Goal: Task Accomplishment & Management: Use online tool/utility

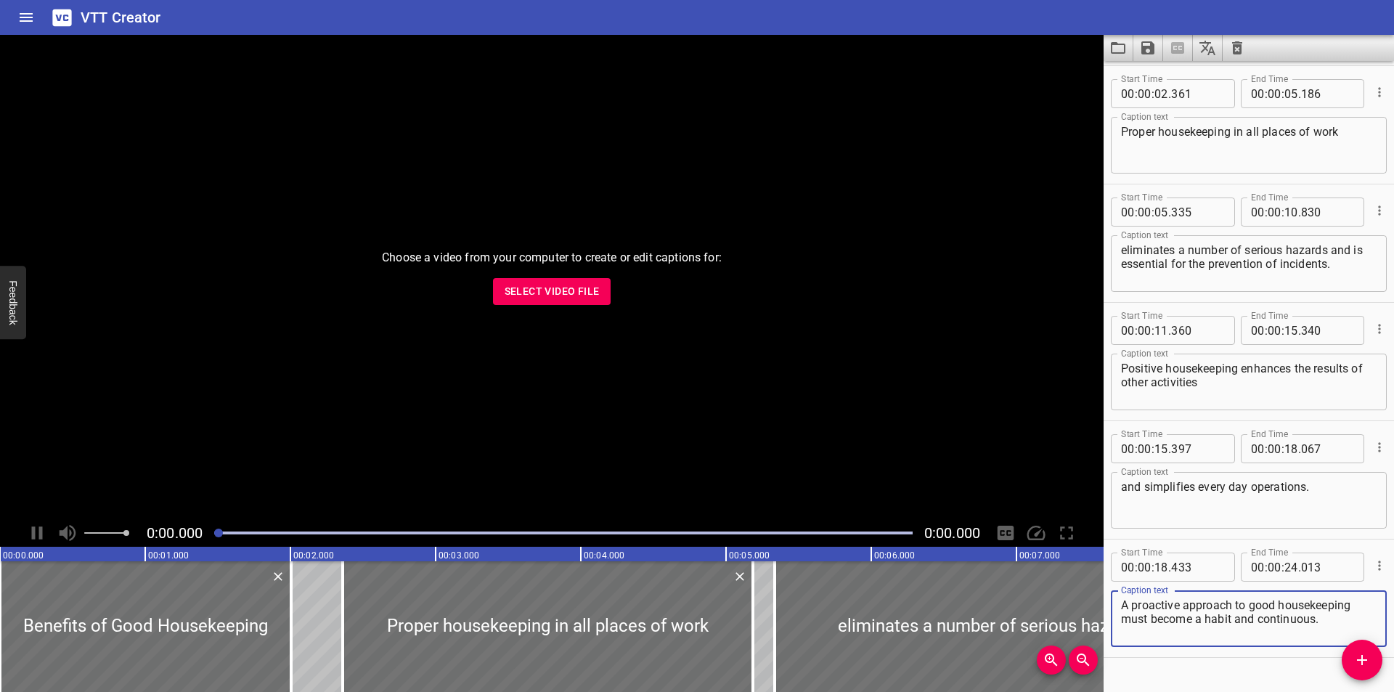
scroll to position [147, 0]
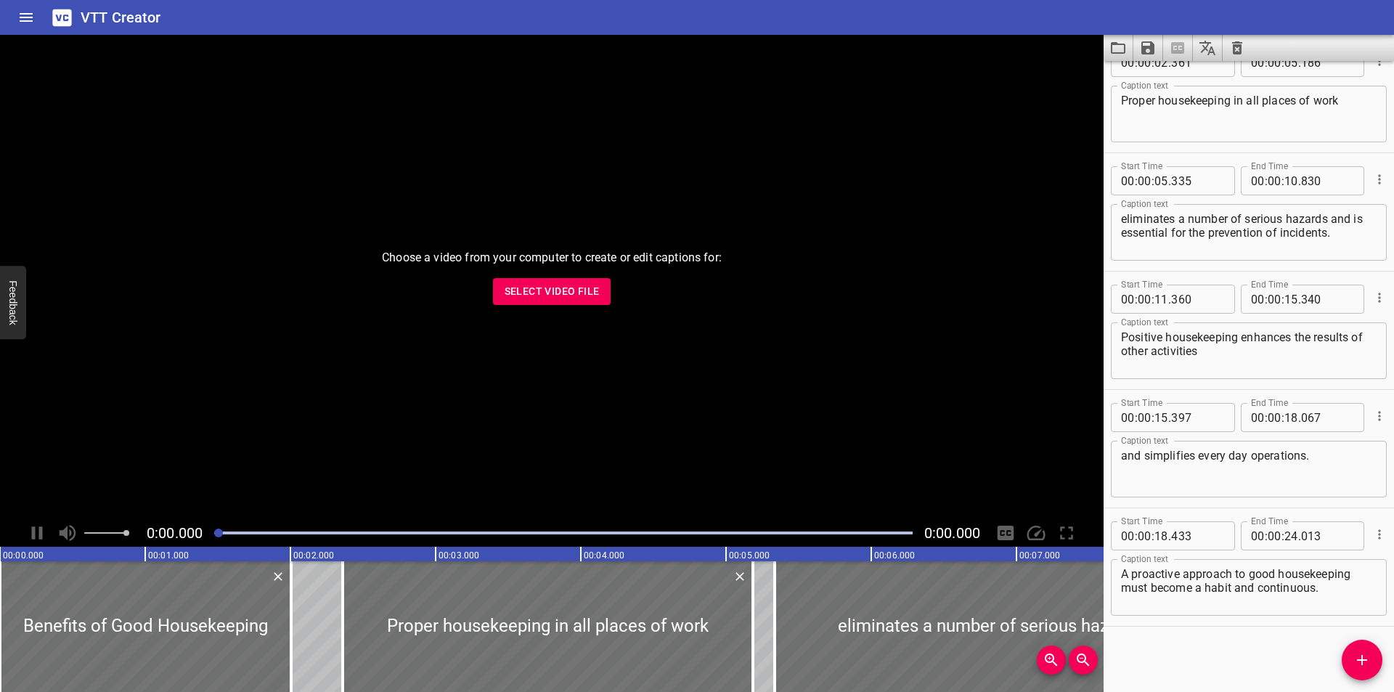
click at [529, 311] on div "Choose a video from your computer to create or edit captions for: Select Video …" at bounding box center [552, 277] width 1104 height 484
click at [532, 301] on button "Select Video File" at bounding box center [552, 291] width 118 height 27
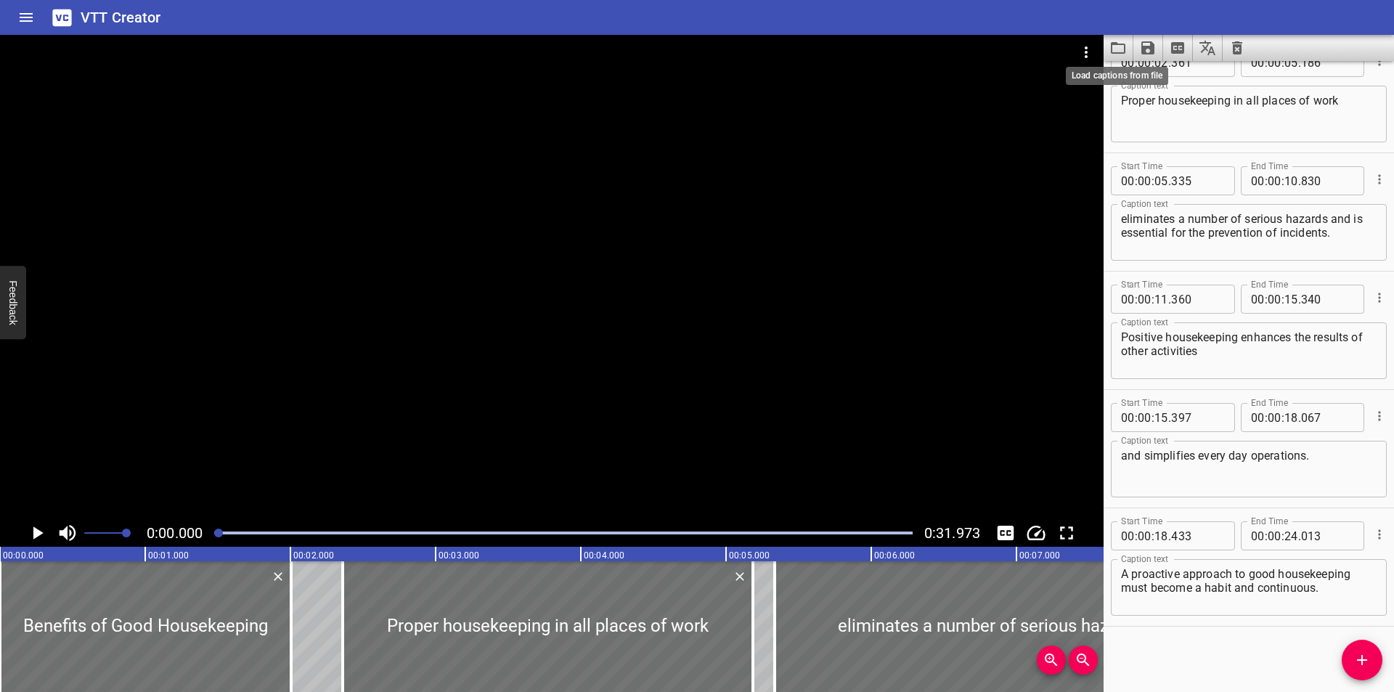
click at [1113, 45] on icon "Load captions from file" at bounding box center [1118, 48] width 15 height 12
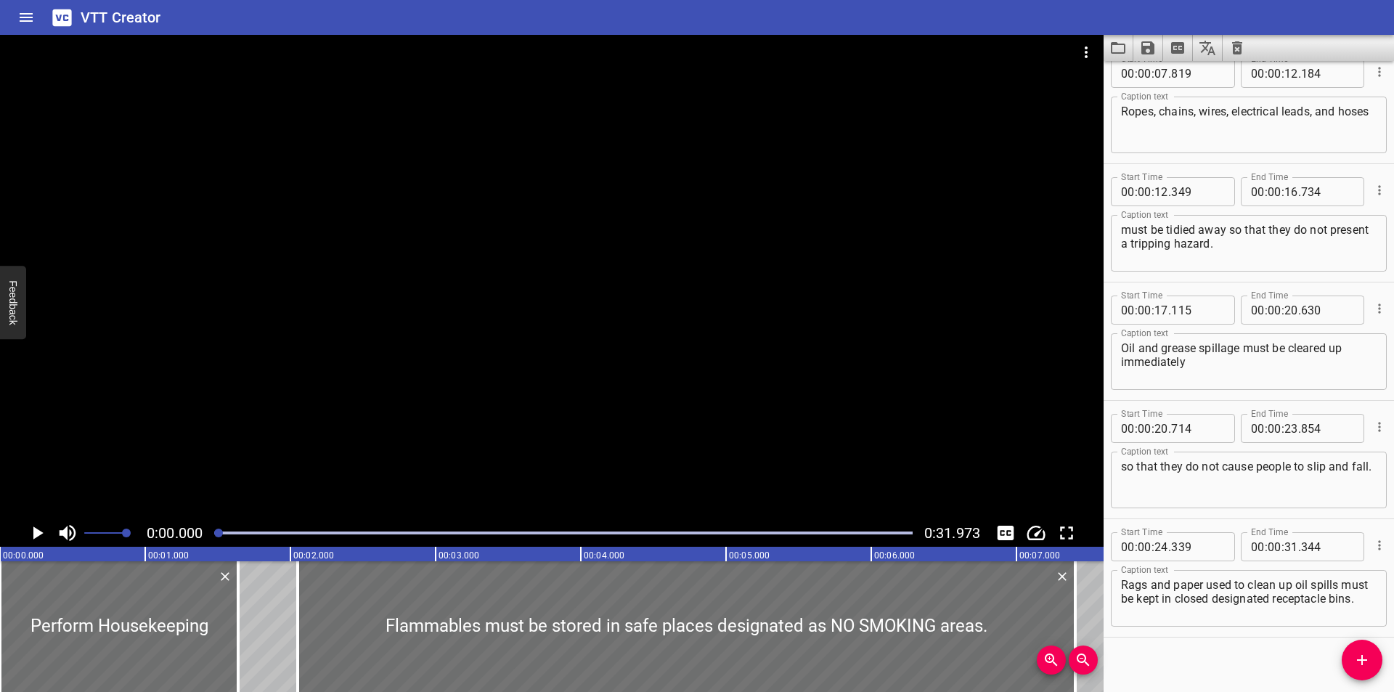
scroll to position [266, 0]
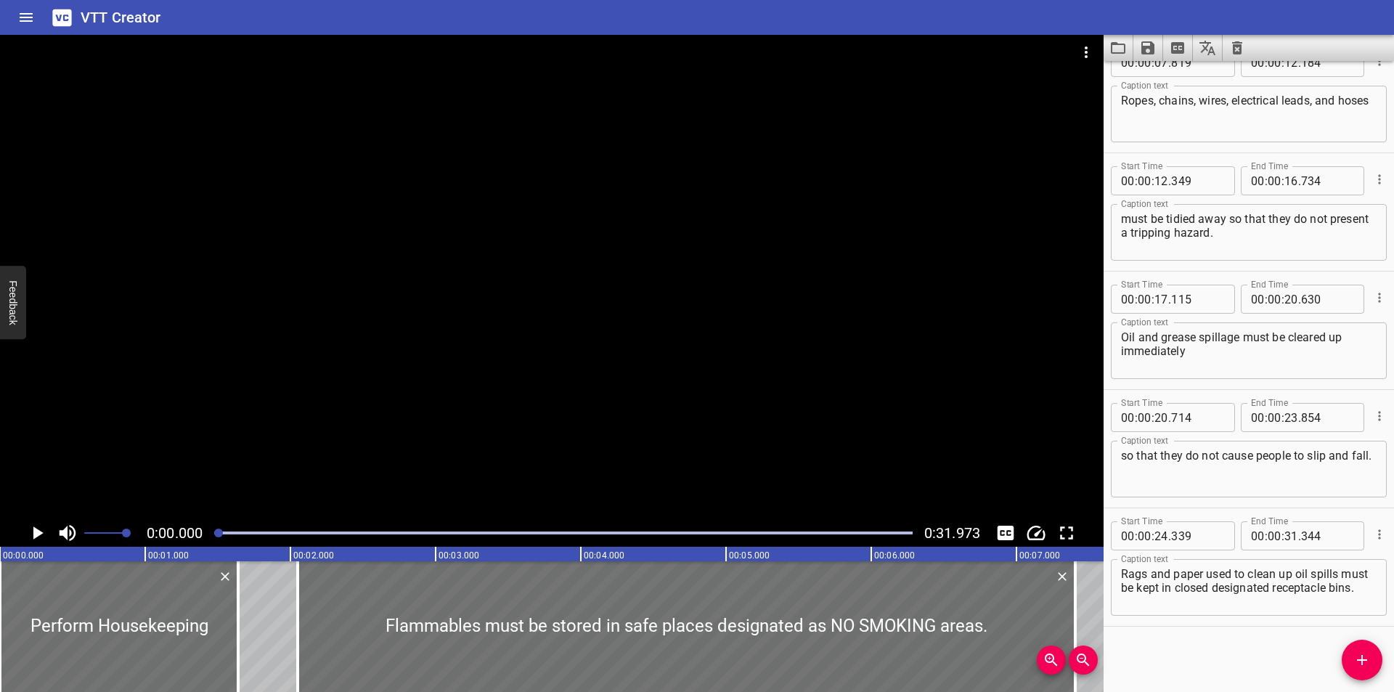
click at [1222, 150] on div "Start Time 00 : 00 : 07 . 819 Start Time End Time 00 : 00 : 12 . 184 End Time C…" at bounding box center [1249, 94] width 290 height 118
click at [1092, 46] on icon "Video Options" at bounding box center [1085, 52] width 17 height 17
click at [1095, 46] on li "Select New Video File..." at bounding box center [1141, 54] width 144 height 26
click at [1122, 43] on icon "Load captions from file" at bounding box center [1117, 47] width 17 height 17
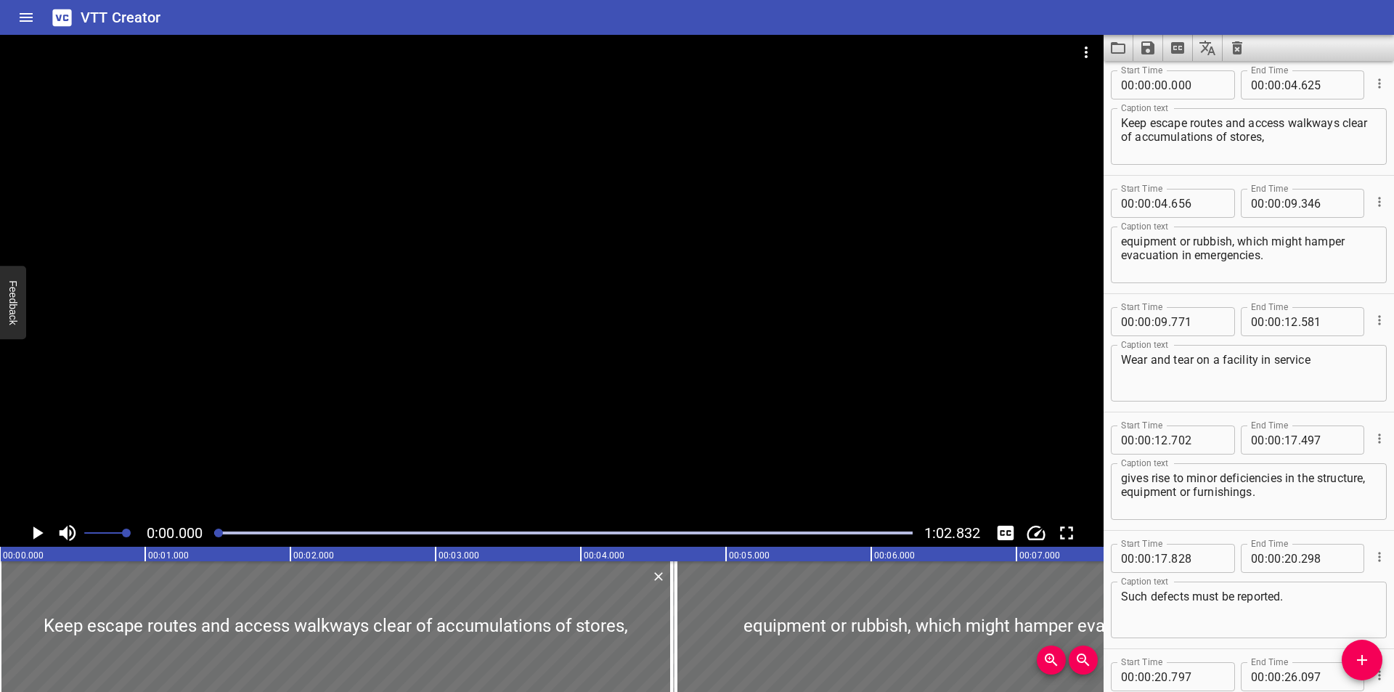
scroll to position [0, 0]
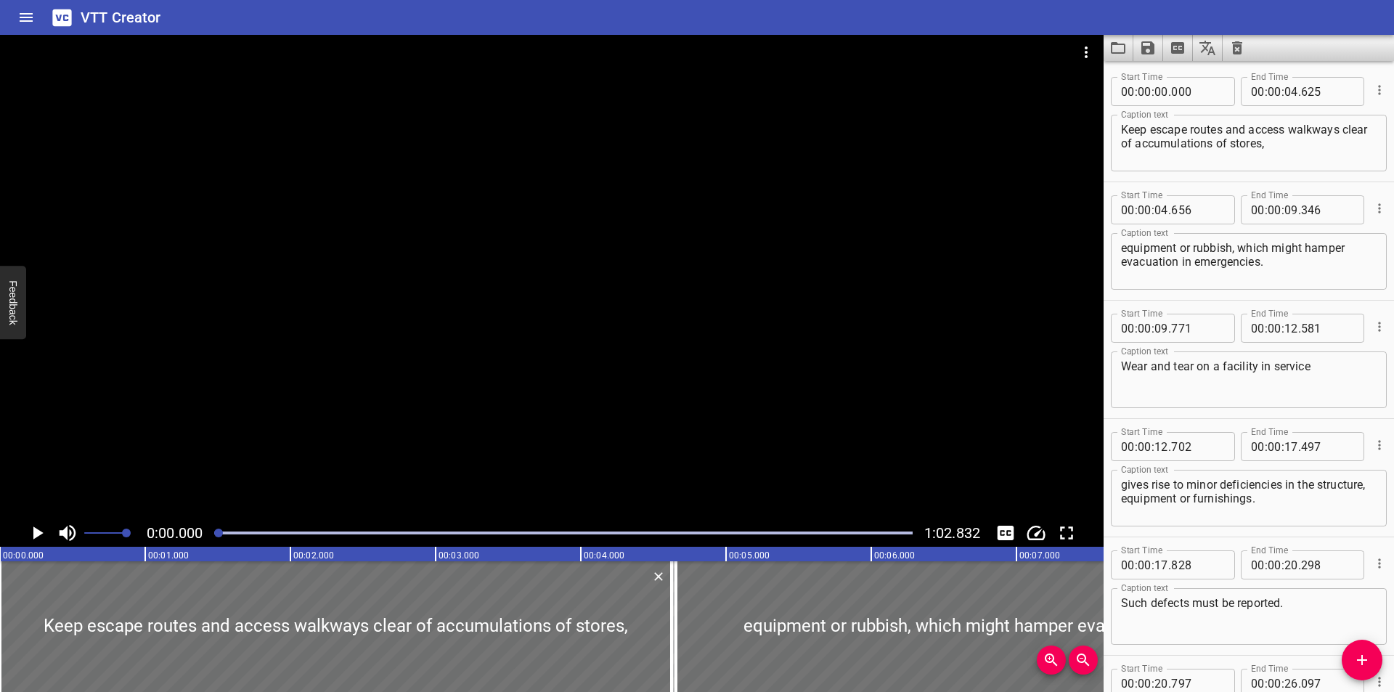
click at [700, 356] on div at bounding box center [552, 277] width 1104 height 484
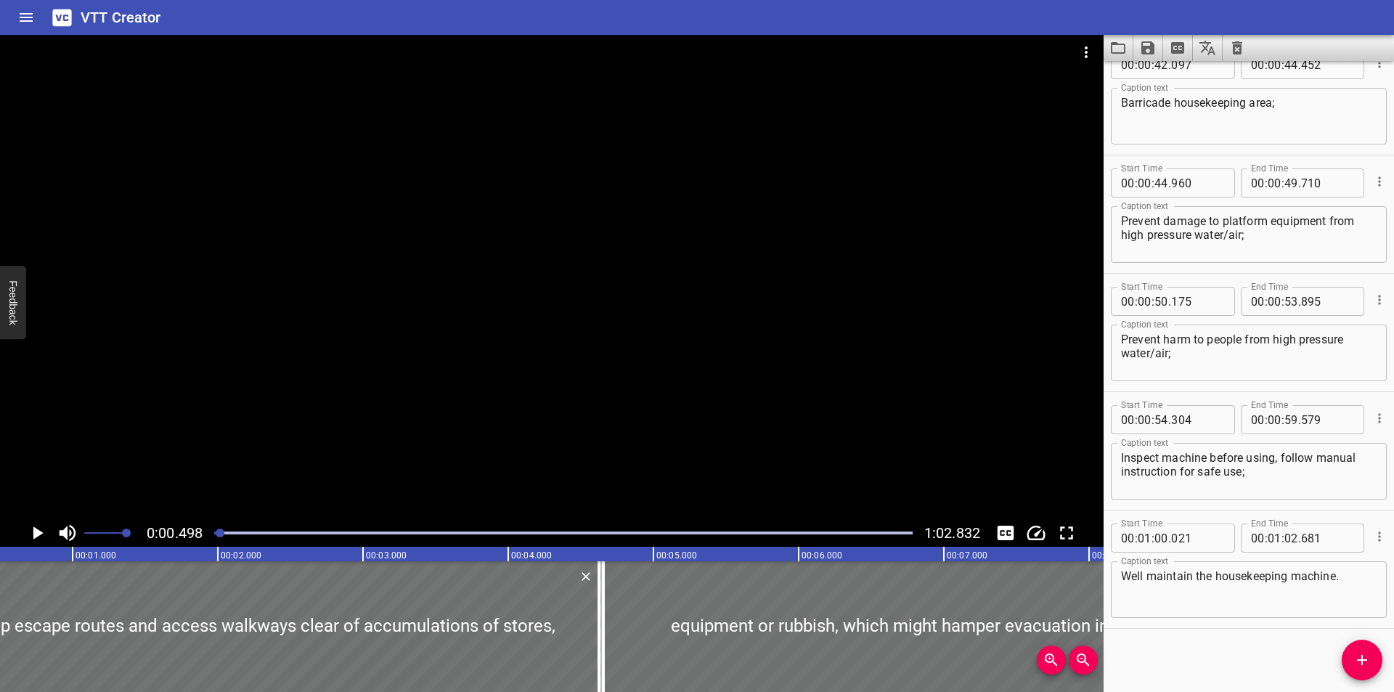
scroll to position [1094, 0]
click at [1143, 14] on div "VTT Creator" at bounding box center [697, 17] width 1394 height 35
click at [1089, 49] on icon "Video Options" at bounding box center [1085, 52] width 17 height 17
click at [1089, 48] on li "Select New Video File..." at bounding box center [1141, 54] width 144 height 26
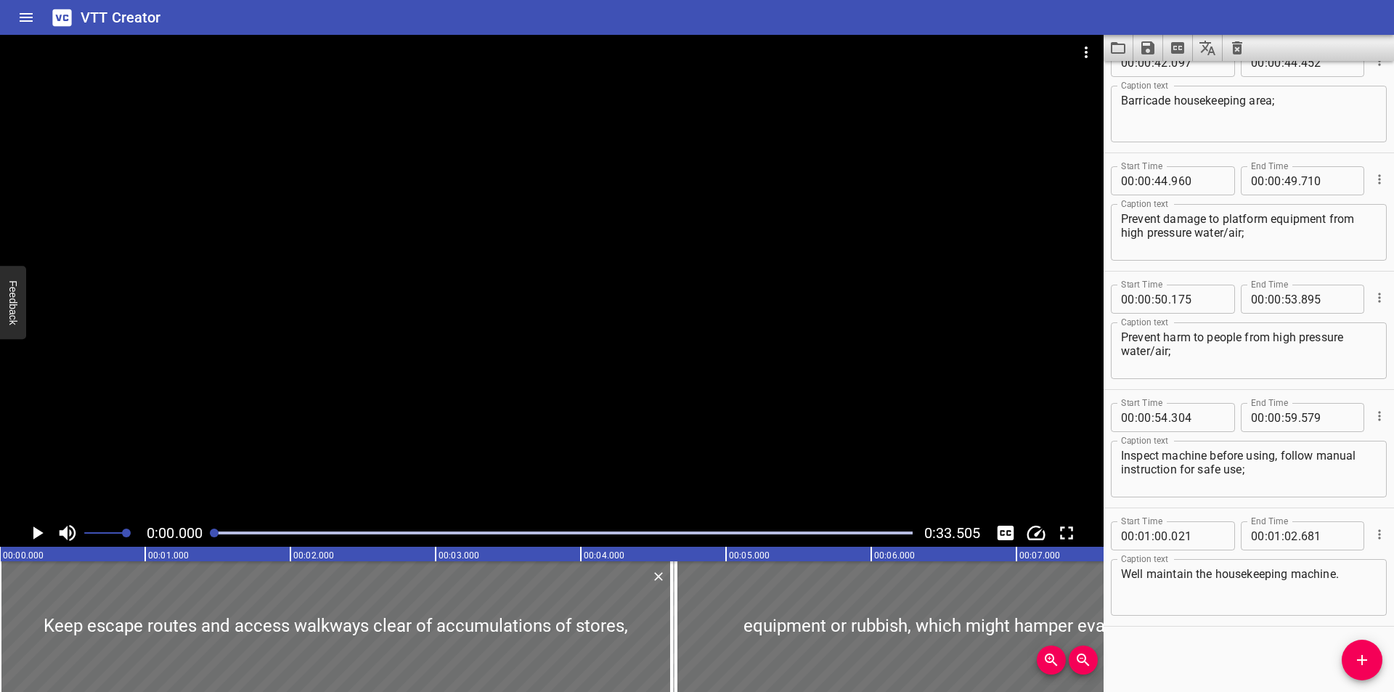
click at [1103, 46] on div at bounding box center [552, 52] width 1104 height 35
click at [1114, 51] on icon "Load captions from file" at bounding box center [1117, 47] width 17 height 17
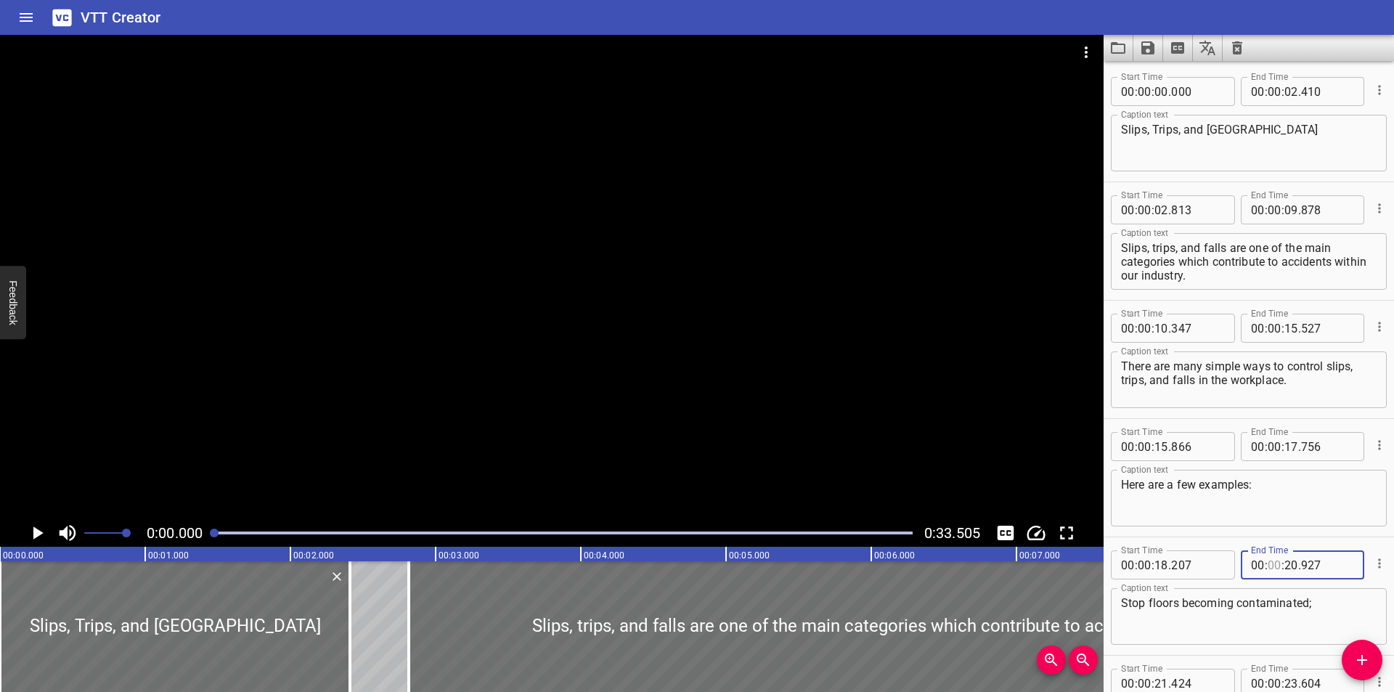
click at [1273, 537] on div "Start Time 00 : 00 : 18 . 207 Start Time End Time 00 : : 20 . 927 End Time Capt…" at bounding box center [1249, 596] width 290 height 118
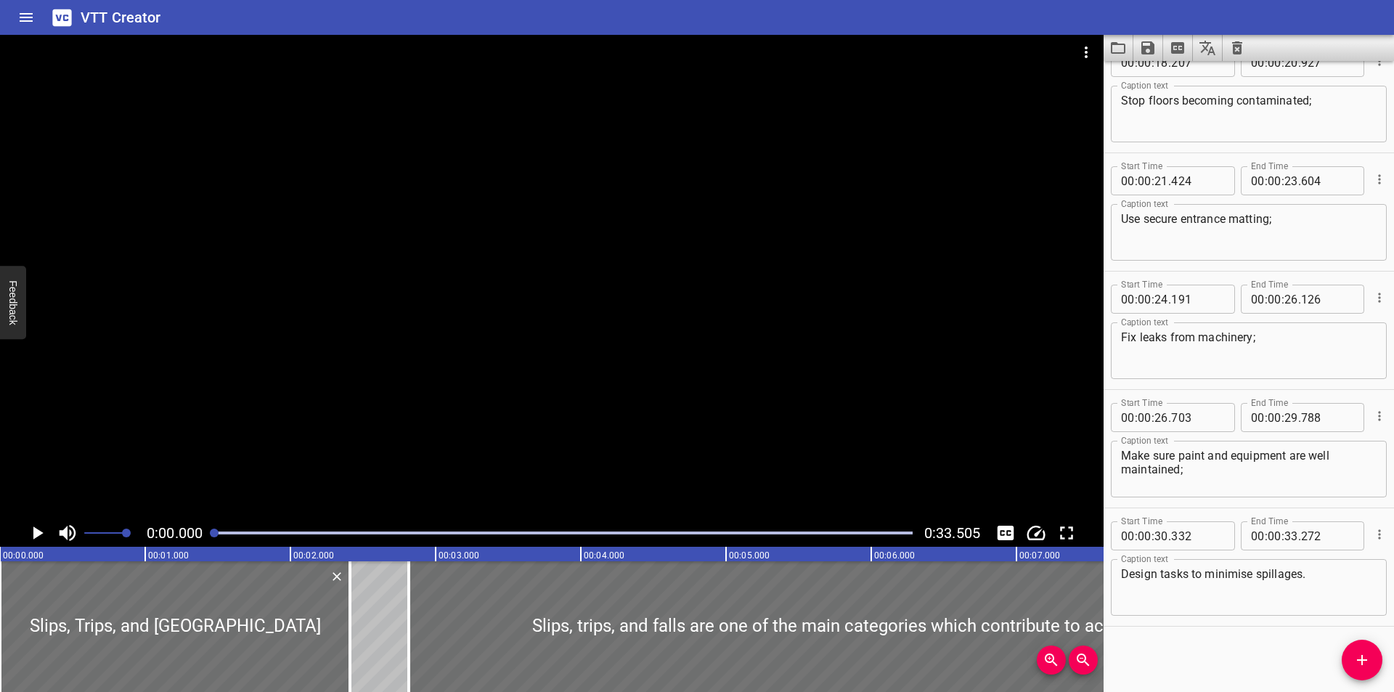
scroll to position [454, 0]
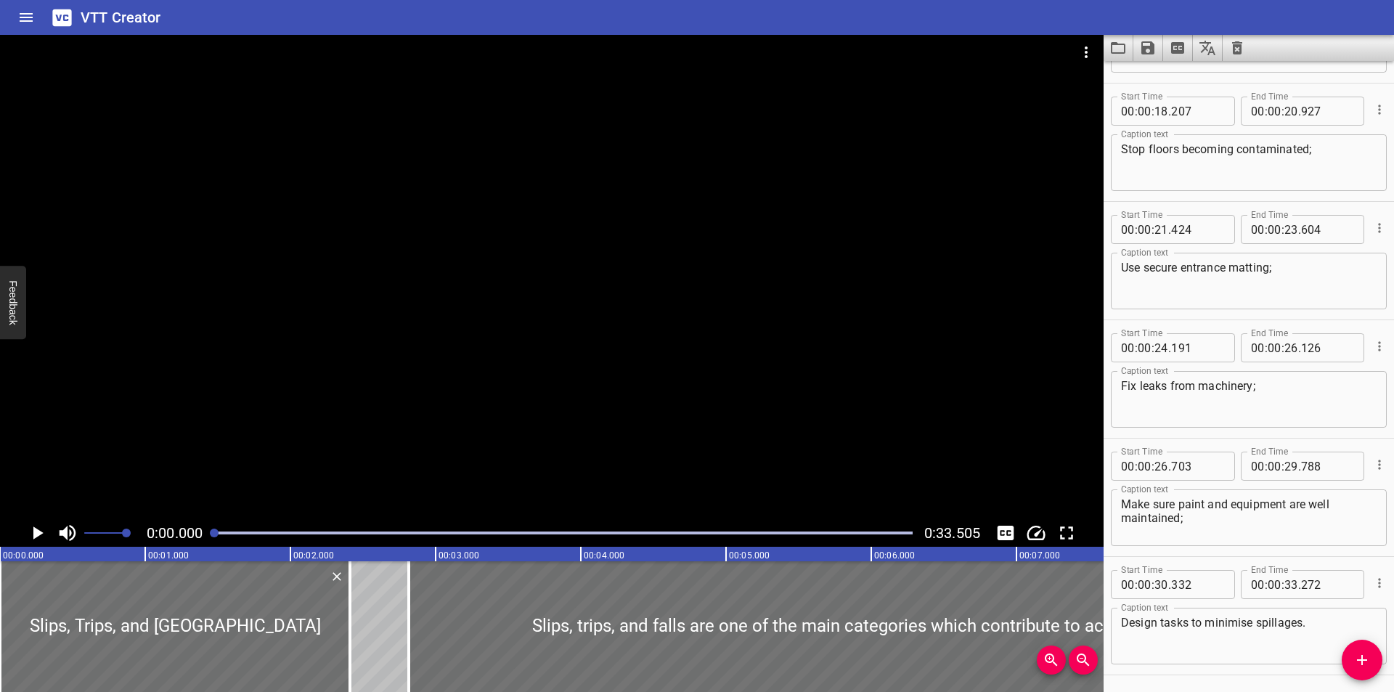
type input "00"
click at [1271, 554] on div "Start Time 00 : 00 : 26 . 703 Start Time End Time 00 : 00 : 29 . 788 End Time C…" at bounding box center [1249, 498] width 290 height 118
drag, startPoint x: 1169, startPoint y: 147, endPoint x: 1162, endPoint y: 132, distance: 15.9
click at [1169, 147] on textarea "Stop floors becoming contaminated;" at bounding box center [1249, 162] width 256 height 41
click at [1087, 49] on icon "Video Options" at bounding box center [1085, 52] width 17 height 17
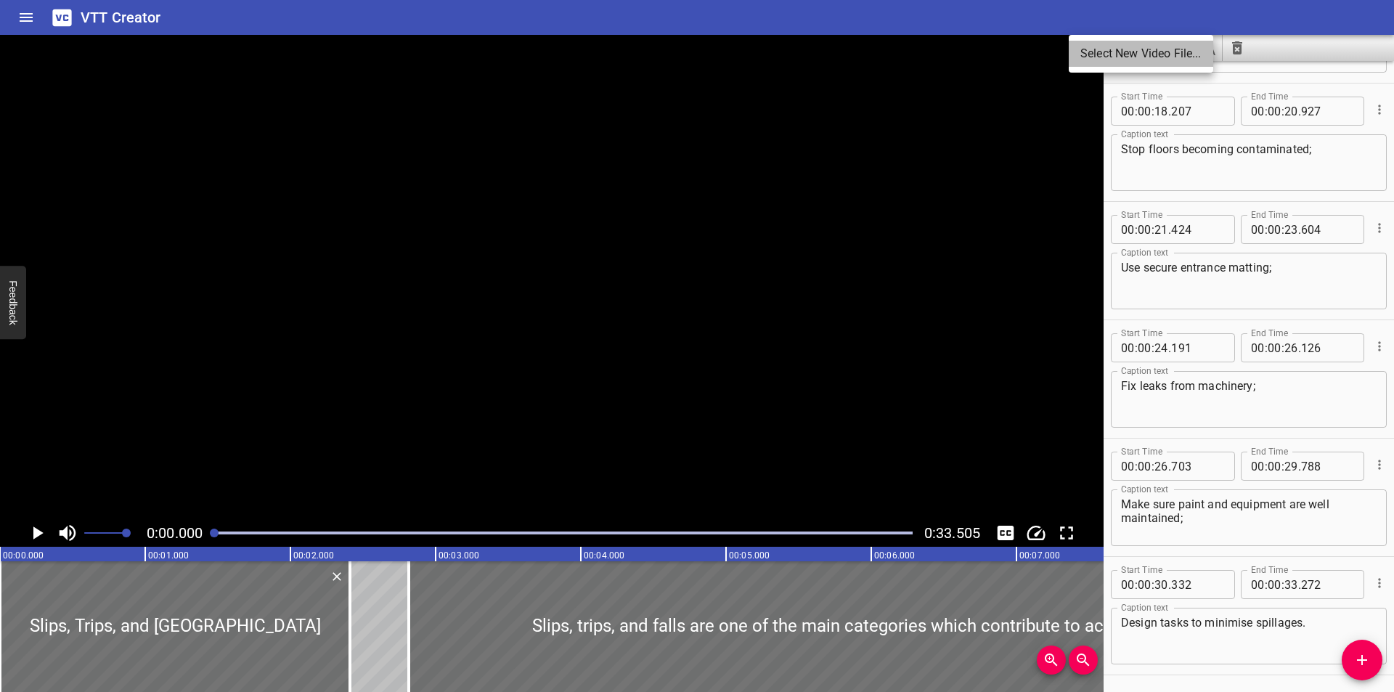
click at [1087, 49] on li "Select New Video File..." at bounding box center [1141, 54] width 144 height 26
click at [1116, 46] on icon "Load captions from file" at bounding box center [1117, 47] width 17 height 17
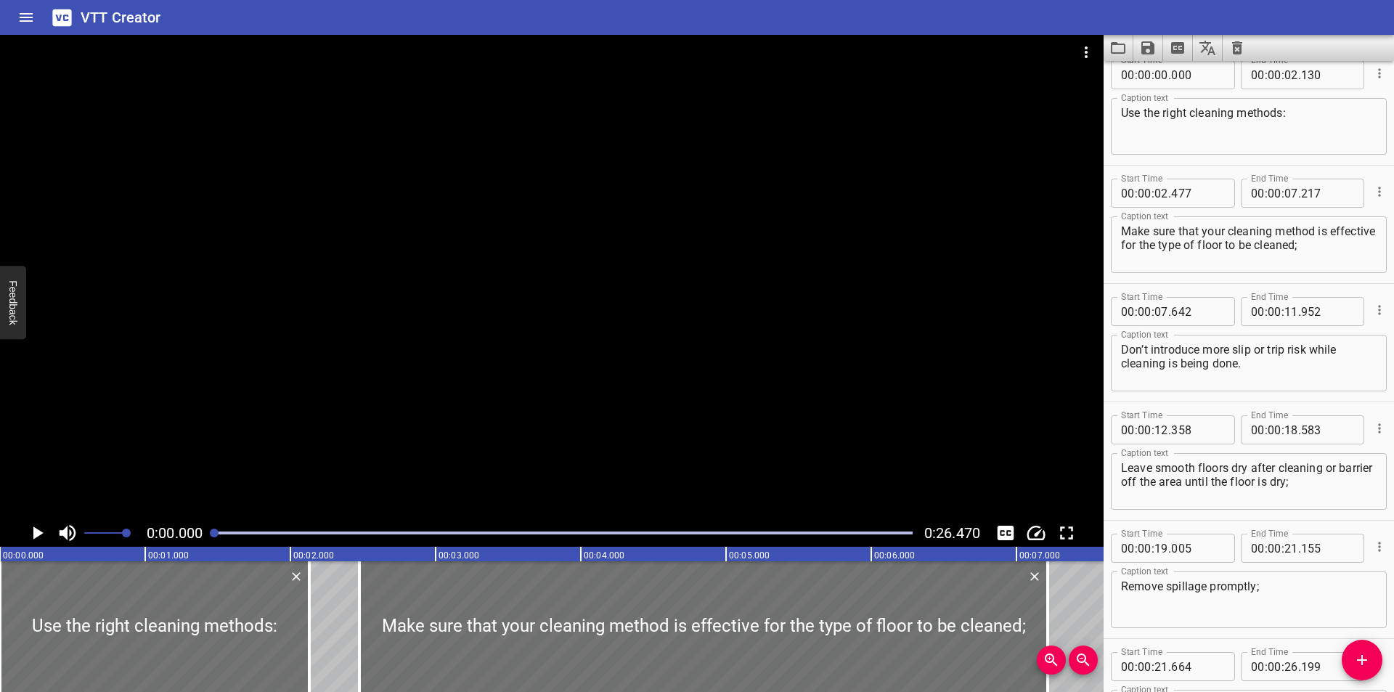
scroll to position [0, 0]
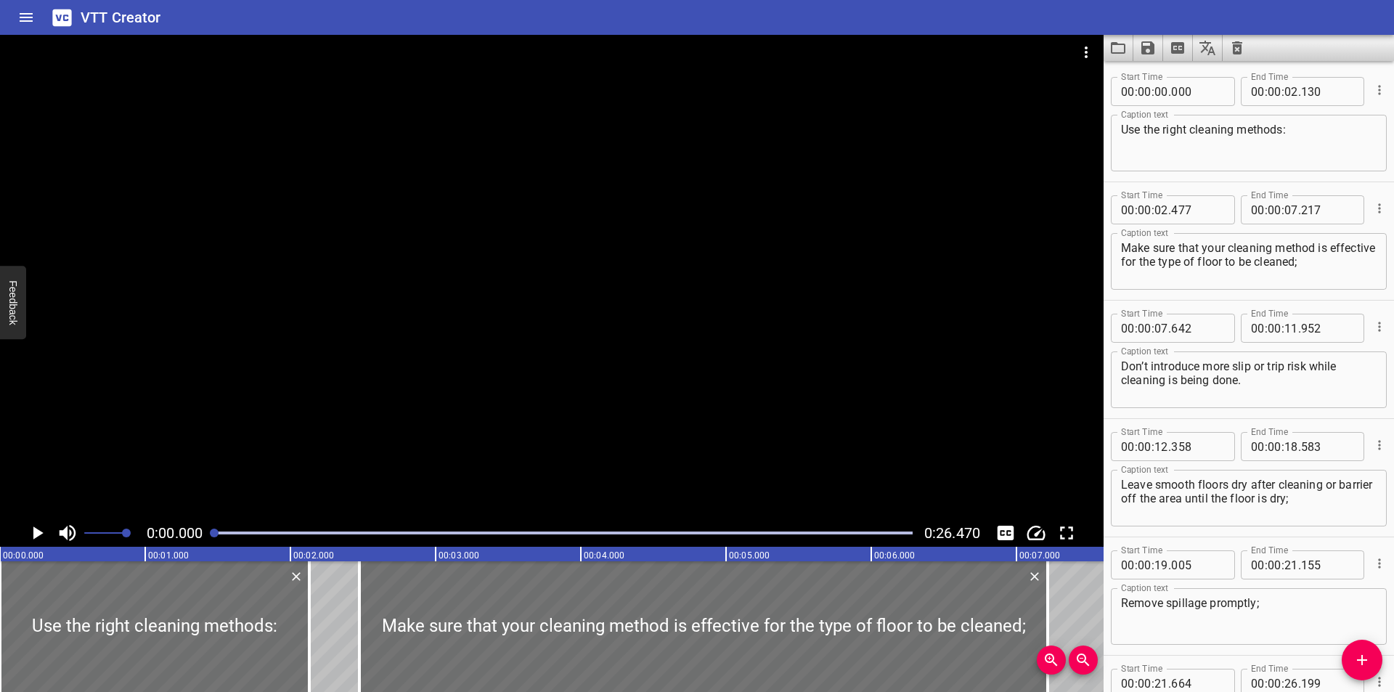
click at [1143, 184] on div "Start Time 00 : 00 : 02 . 477 Start Time End Time 00 : 00 : 07 . 217 End Time C…" at bounding box center [1249, 241] width 290 height 118
click at [1073, 42] on button "Video Options" at bounding box center [1086, 52] width 35 height 35
click at [1080, 45] on li "Select New Video File..." at bounding box center [1141, 54] width 144 height 26
click at [1117, 54] on icon "Load captions from file" at bounding box center [1117, 47] width 17 height 17
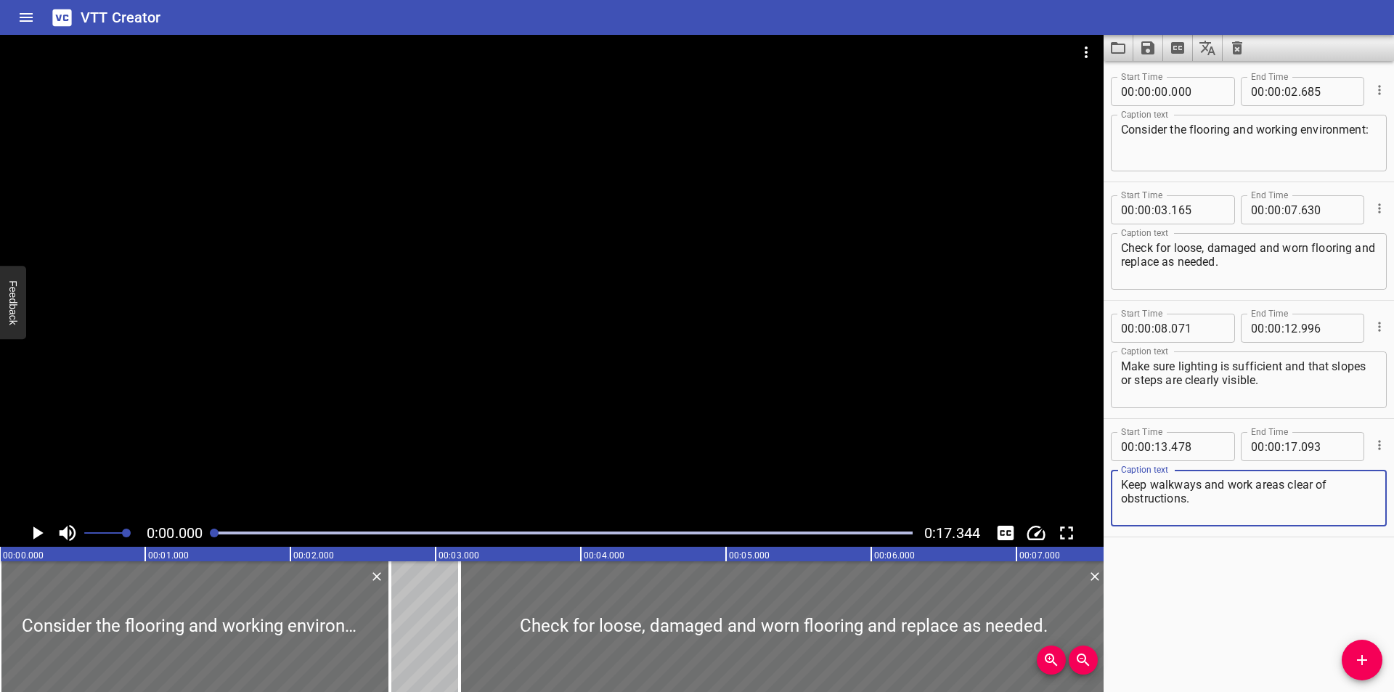
click at [705, 362] on div at bounding box center [552, 277] width 1104 height 484
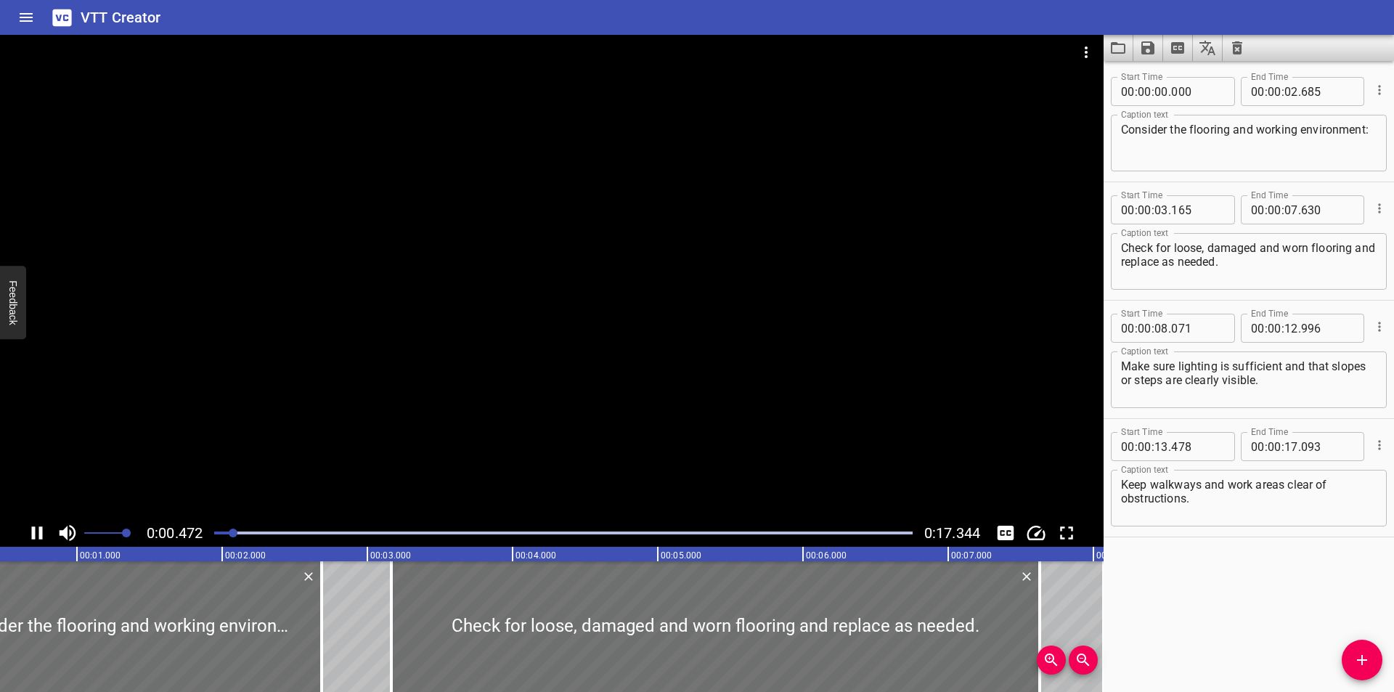
click at [701, 319] on div at bounding box center [552, 277] width 1104 height 484
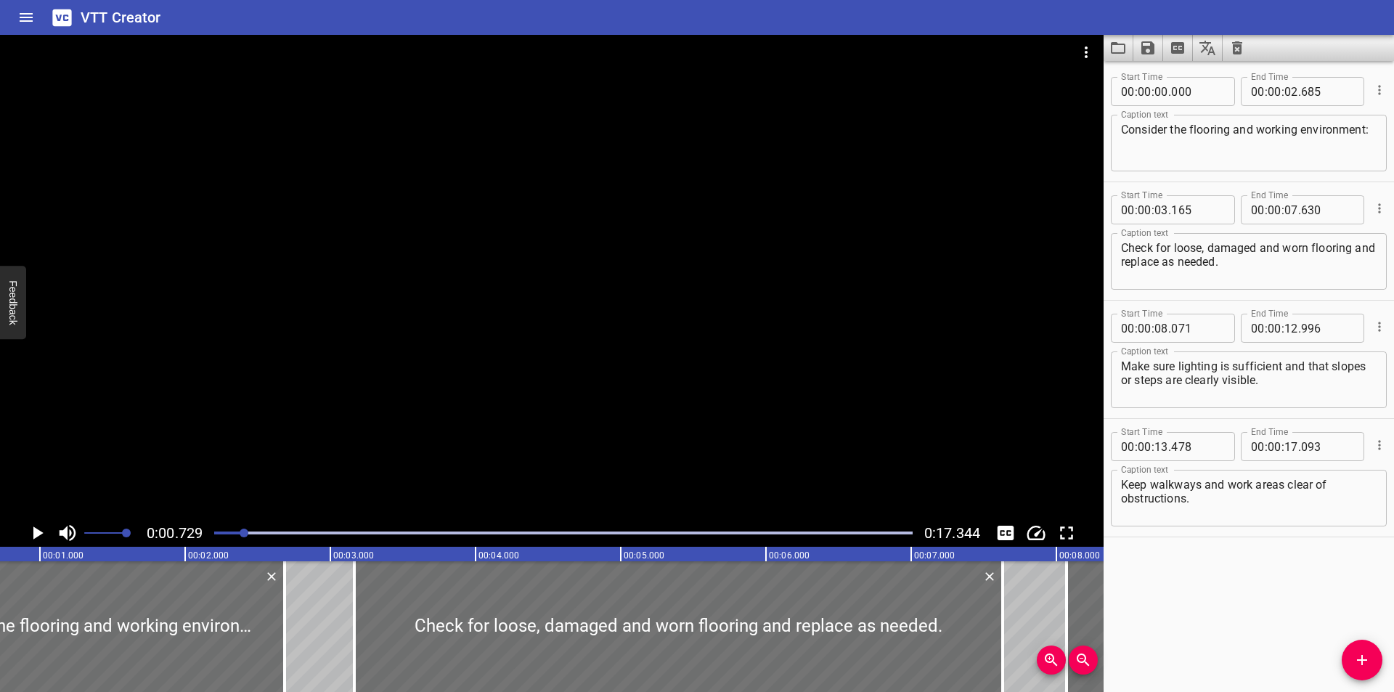
scroll to position [0, 106]
